Goal: Task Accomplishment & Management: Manage account settings

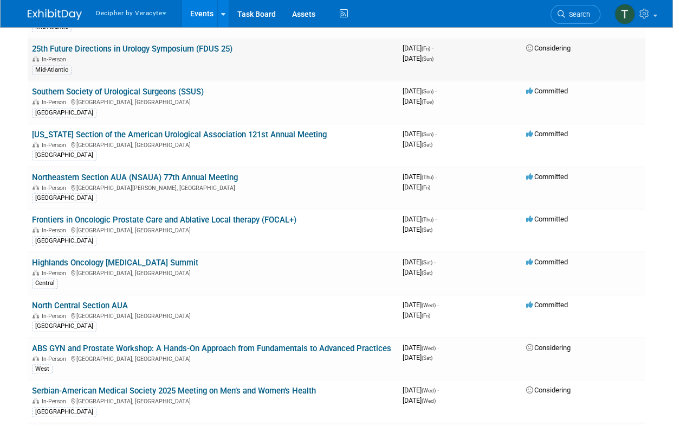
scroll to position [2176, 0]
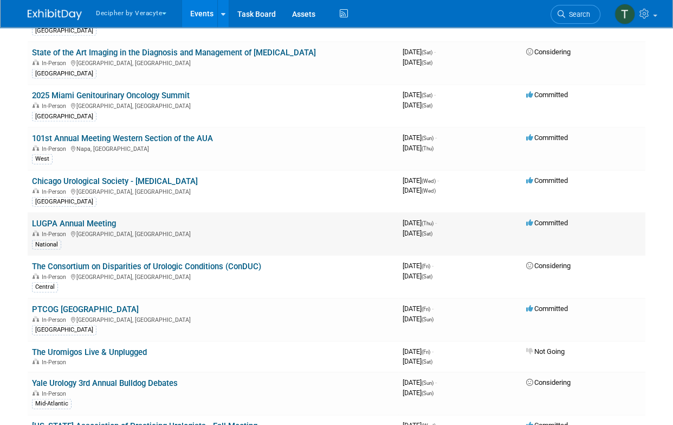
click at [80, 219] on link "LUGPA Annual Meeting" at bounding box center [74, 224] width 84 height 10
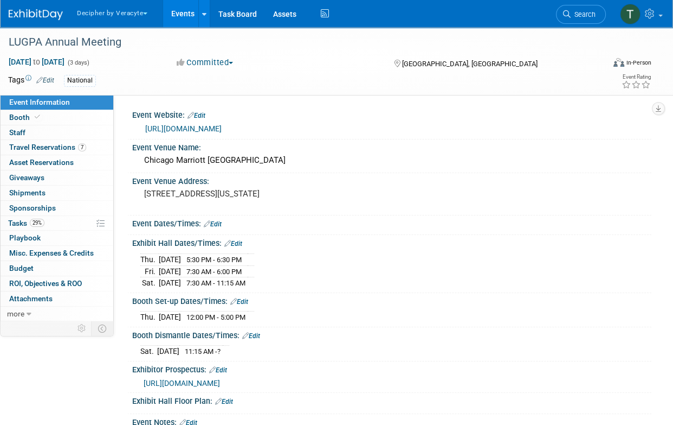
click at [171, 17] on link "Events" at bounding box center [183, 13] width 40 height 27
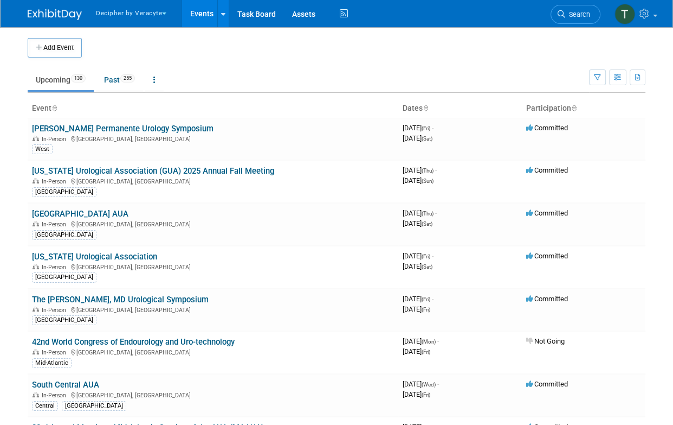
scroll to position [1453, 0]
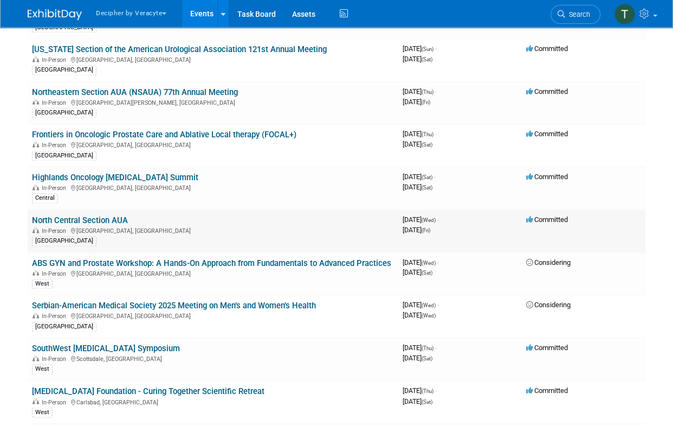
click at [99, 217] on td "North Central Section AUA In-Person Chicago, IL North Central" at bounding box center [213, 230] width 371 height 43
click at [100, 215] on link "North Central Section AUA" at bounding box center [80, 220] width 96 height 10
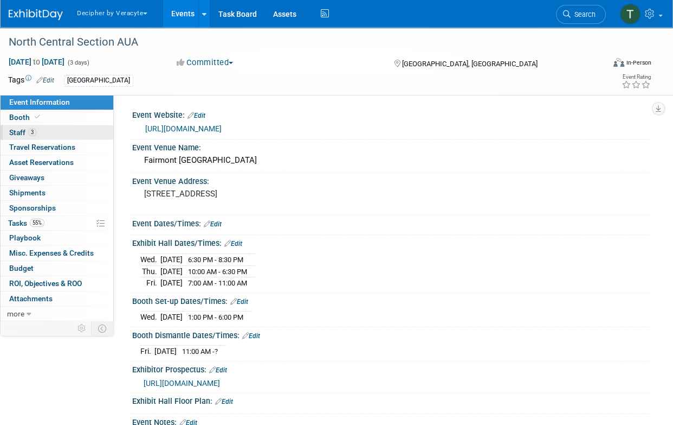
click at [63, 128] on link "3 Staff 3" at bounding box center [57, 132] width 113 height 15
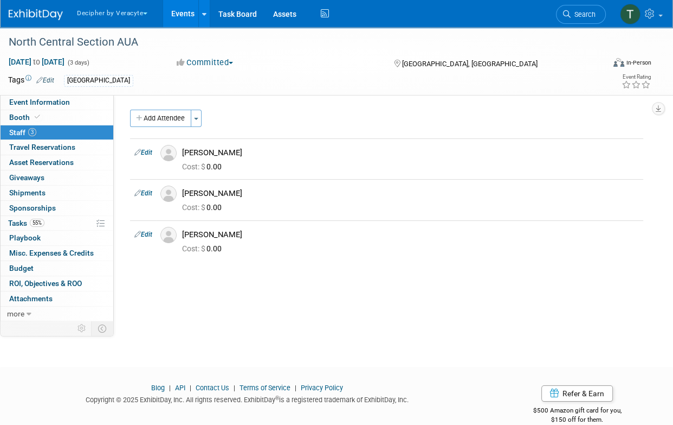
click at [55, 94] on div "North Central Section AUA Oct 15, 2025 to Oct 17, 2025 (3 days) Oct 15, 2025 to…" at bounding box center [336, 61] width 673 height 68
click at [56, 98] on span "Event Information" at bounding box center [39, 102] width 61 height 9
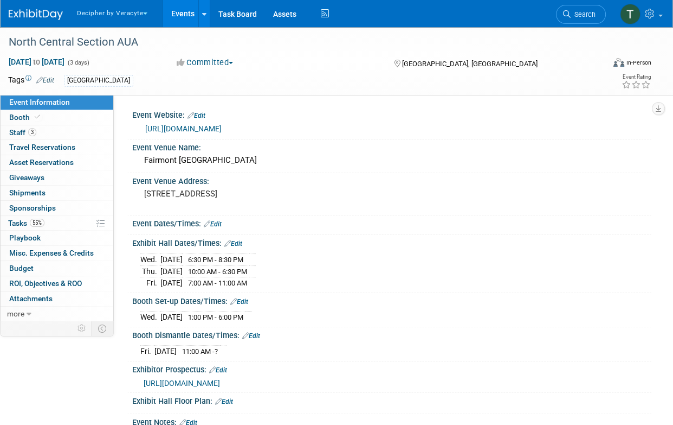
click at [220, 387] on span "https://veracyte365.sharepoint.com/:b:/r/sites/DecipherMKTG/Shared%20Documents/…" at bounding box center [182, 383] width 76 height 9
click at [166, 7] on link "Events" at bounding box center [183, 13] width 40 height 27
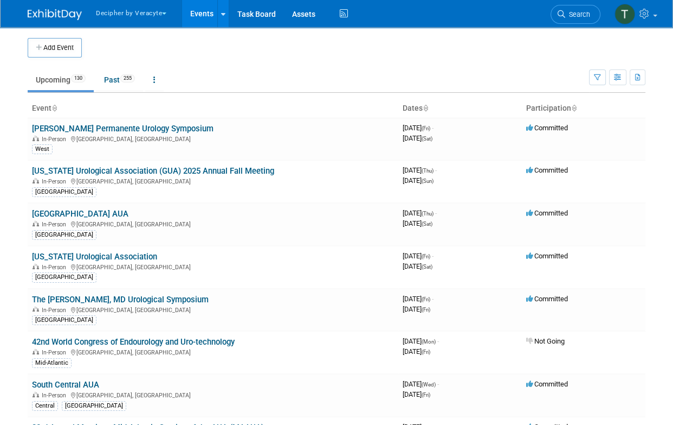
scroll to position [426, 0]
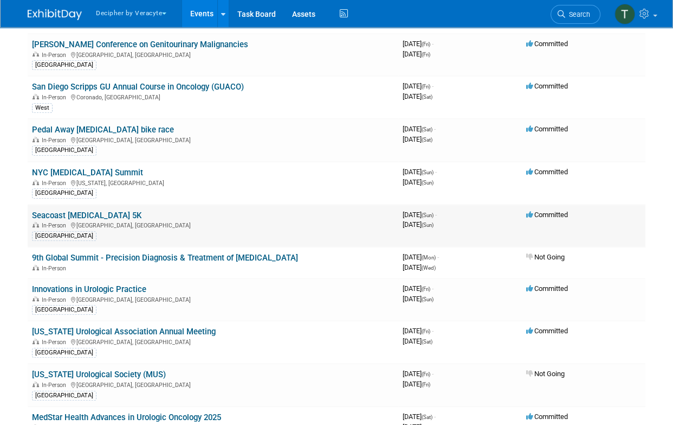
click at [79, 210] on link "Seacoast [MEDICAL_DATA] 5K" at bounding box center [87, 215] width 110 height 10
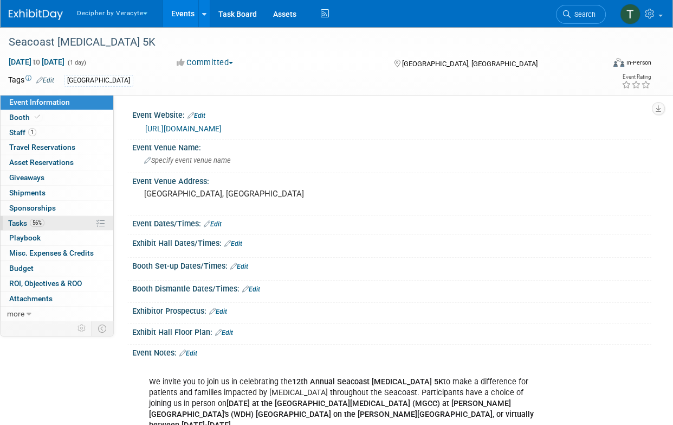
click at [64, 220] on link "56% Tasks 56%" at bounding box center [57, 223] width 113 height 15
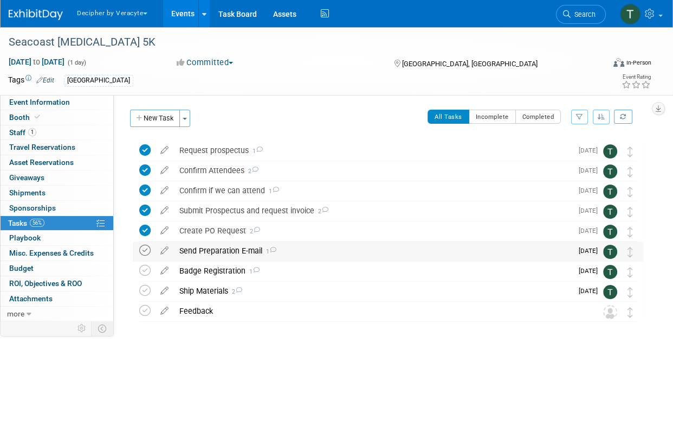
click at [144, 246] on icon at bounding box center [144, 250] width 11 height 11
click at [220, 264] on div "Badge Registration 1" at bounding box center [373, 270] width 399 height 18
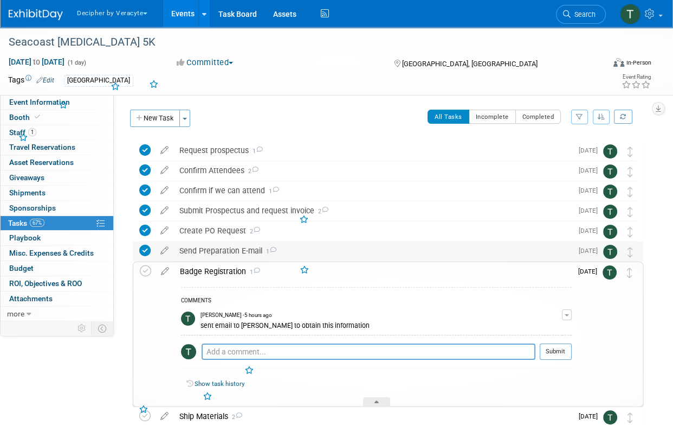
click at [220, 250] on div "Send Preparation E-mail 1" at bounding box center [373, 250] width 399 height 18
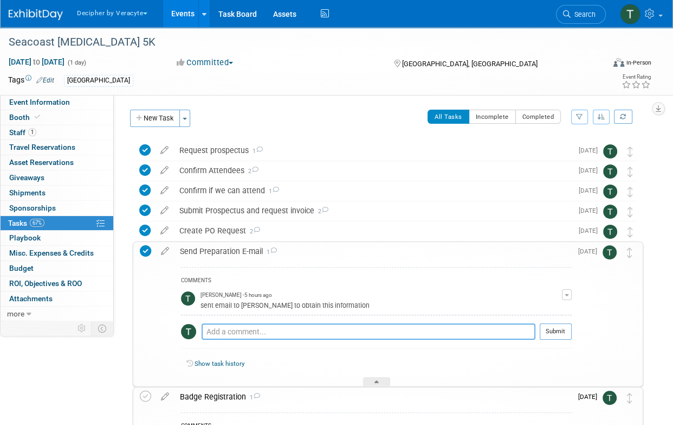
click at [226, 328] on textarea at bounding box center [369, 331] width 334 height 16
type textarea "sent via email"
click at [544, 342] on div at bounding box center [556, 343] width 32 height 8
click at [565, 331] on button "Submit" at bounding box center [556, 331] width 32 height 16
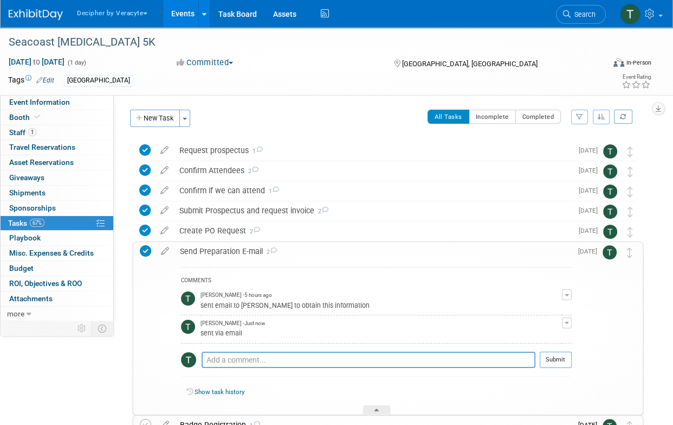
click at [385, 259] on div "Send Preparation E-mail 2" at bounding box center [373, 251] width 397 height 18
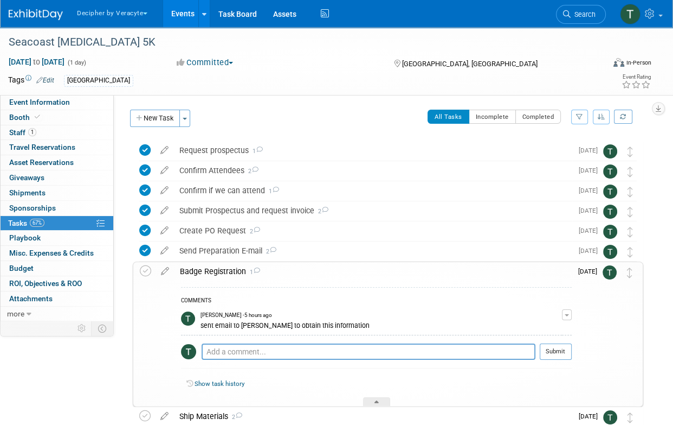
click at [372, 275] on div "Badge Registration 1" at bounding box center [373, 271] width 397 height 18
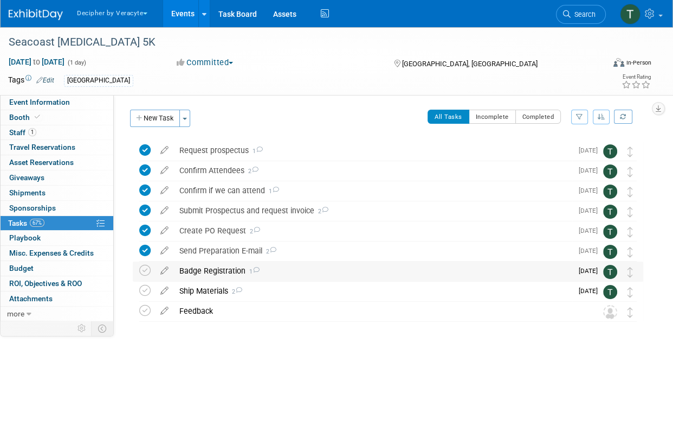
click at [239, 272] on div "Badge Registration 1" at bounding box center [373, 270] width 399 height 18
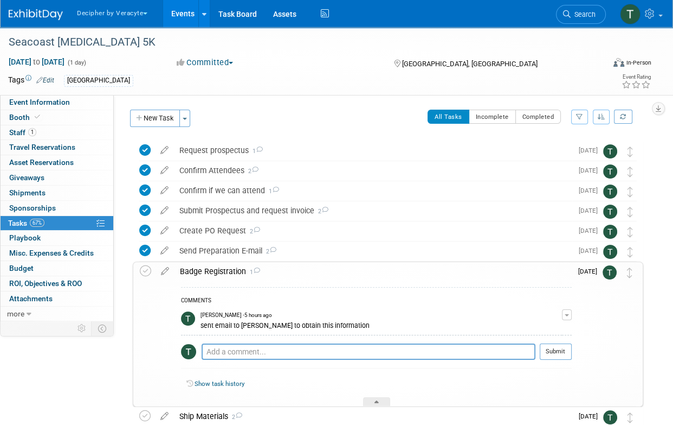
click at [249, 363] on div "Pro tip: Press Ctrl-Enter to submit comment." at bounding box center [369, 364] width 334 height 8
click at [249, 361] on div "Pro tip: Press Ctrl-Enter to submit comment." at bounding box center [369, 364] width 334 height 8
click at [249, 354] on textarea at bounding box center [369, 351] width 334 height 16
paste textarea "[URL][DOMAIN_NAME]"
type textarea "[URL][DOMAIN_NAME]"
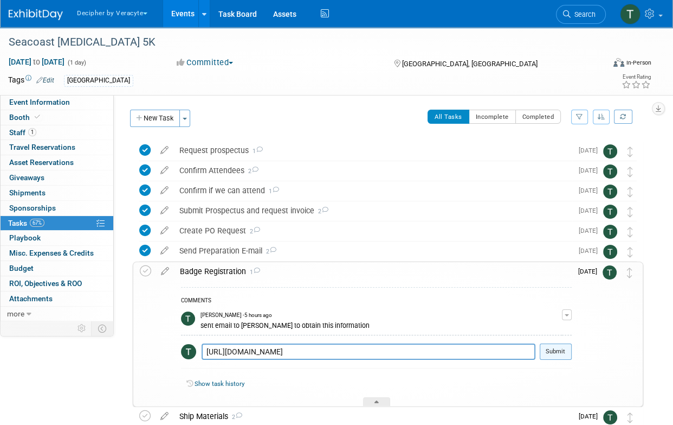
click at [563, 350] on button "Submit" at bounding box center [556, 351] width 32 height 16
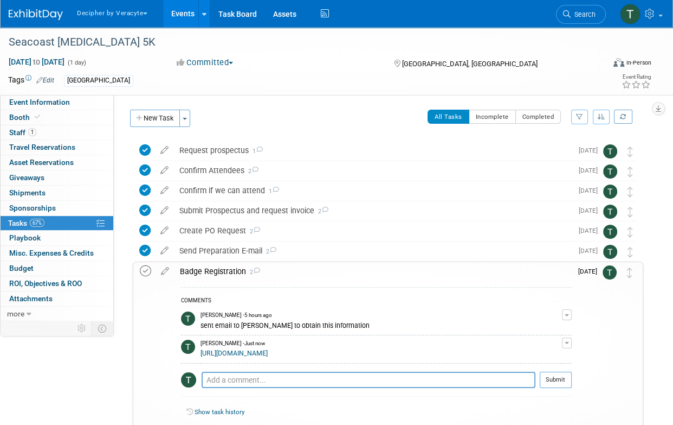
click at [150, 264] on td at bounding box center [148, 348] width 16 height 172
click at [148, 265] on icon at bounding box center [145, 270] width 11 height 11
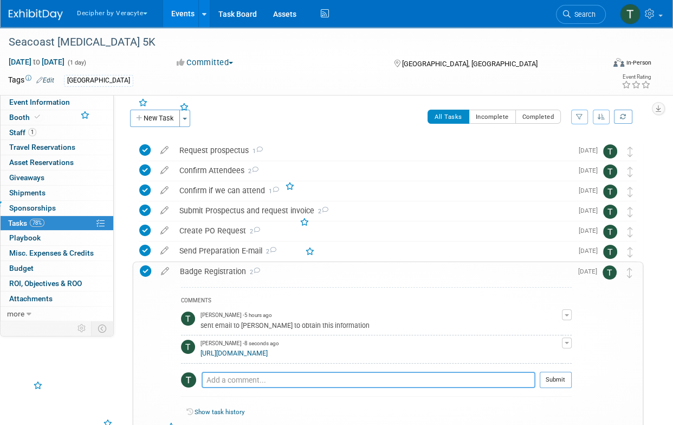
click at [237, 372] on textarea at bounding box center [369, 379] width 334 height 16
type textarea "completed via email"
click at [562, 374] on button "Submit" at bounding box center [556, 379] width 32 height 16
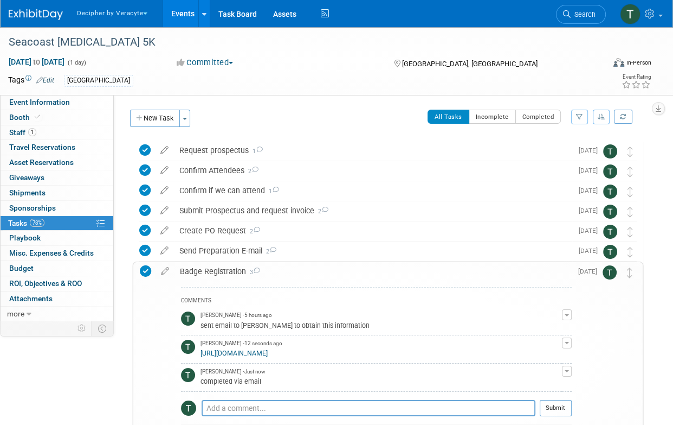
click at [474, 264] on div "Badge Registration 3" at bounding box center [373, 271] width 397 height 18
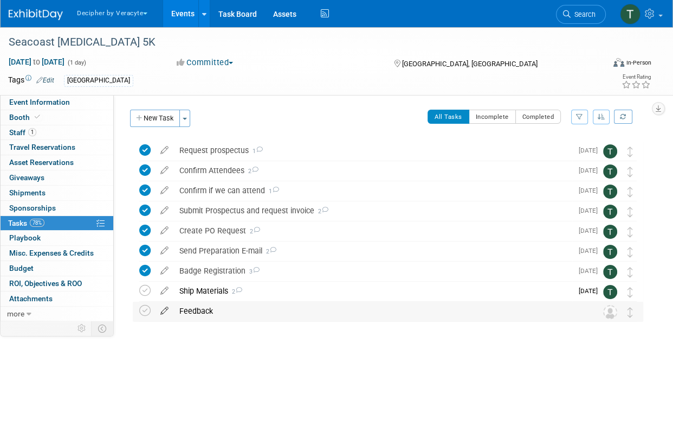
click at [165, 312] on icon at bounding box center [164, 308] width 19 height 14
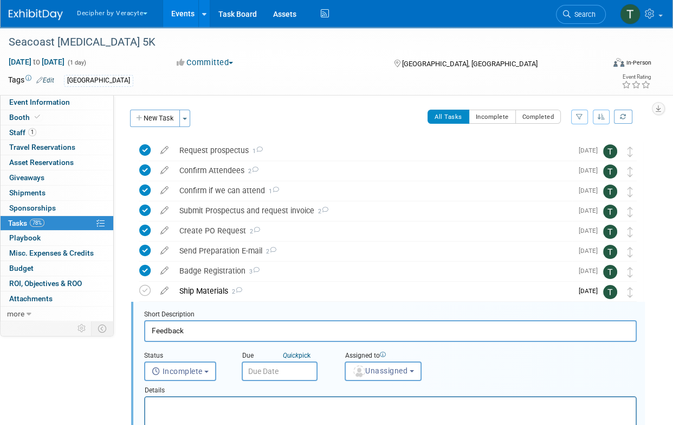
scroll to position [142, 0]
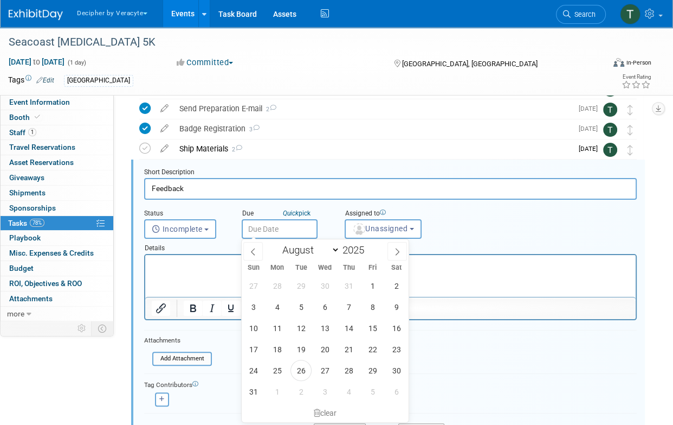
click at [295, 226] on input "text" at bounding box center [280, 229] width 76 height 20
click at [399, 250] on icon at bounding box center [398, 252] width 8 height 8
select select "8"
click at [280, 371] on span "29" at bounding box center [277, 370] width 21 height 21
type input "[DATE]"
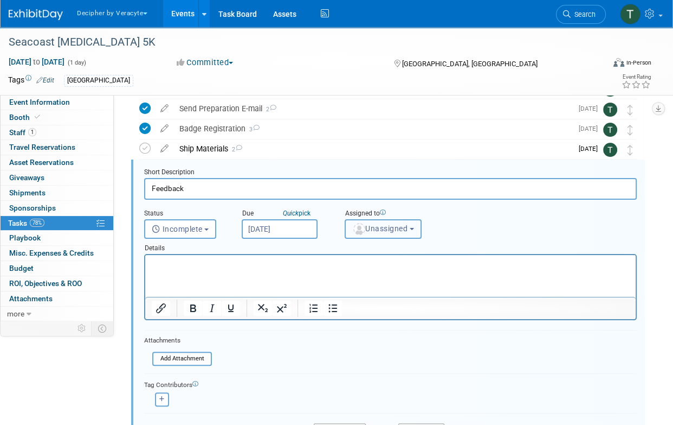
click at [374, 230] on span "Unassigned" at bounding box center [379, 228] width 55 height 9
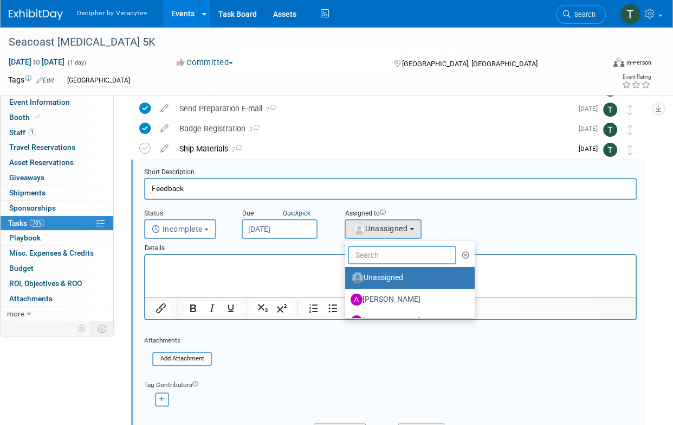
click at [374, 251] on input "text" at bounding box center [402, 255] width 108 height 18
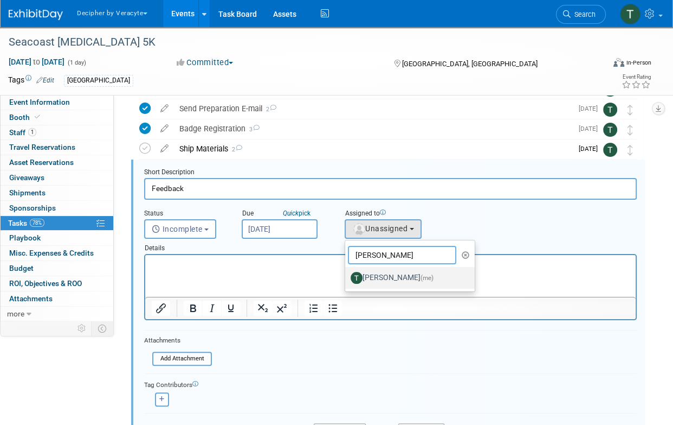
type input "[PERSON_NAME]"
click at [387, 274] on label "[PERSON_NAME] (me)" at bounding box center [407, 277] width 113 height 17
click at [347, 274] on input "[PERSON_NAME] (me)" at bounding box center [343, 276] width 7 height 7
select select "3ceeba8c-a19a-4597-a609-6fba7c9a515a"
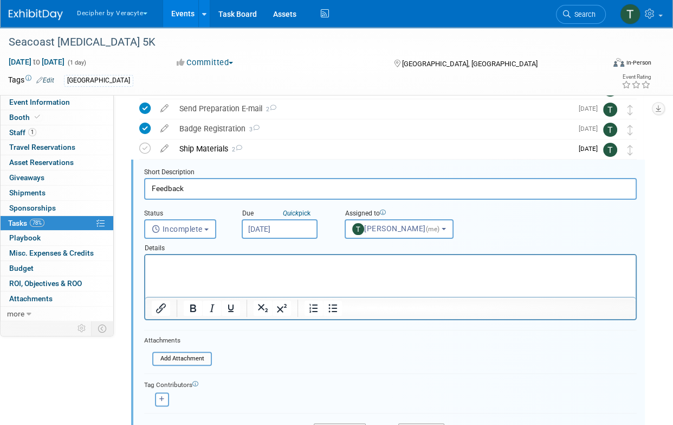
scroll to position [236, 0]
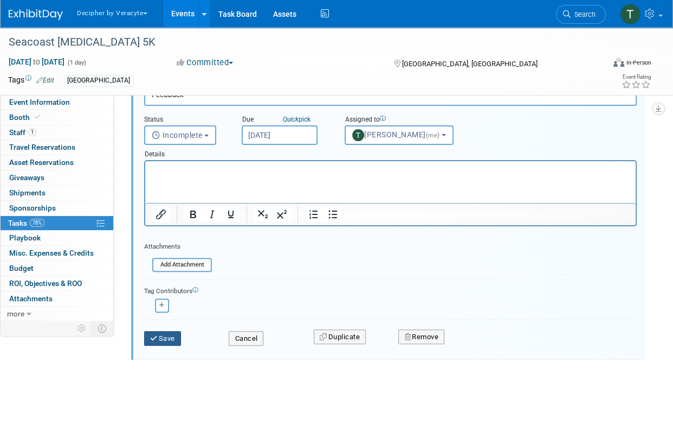
click at [171, 341] on button "Save" at bounding box center [162, 338] width 37 height 15
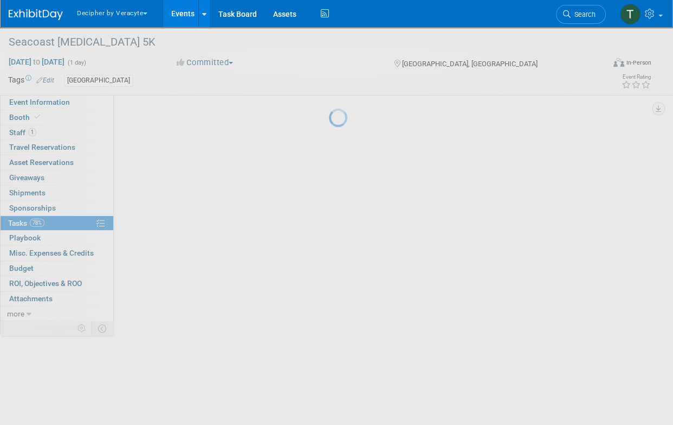
scroll to position [0, 0]
